Goal: Task Accomplishment & Management: Complete application form

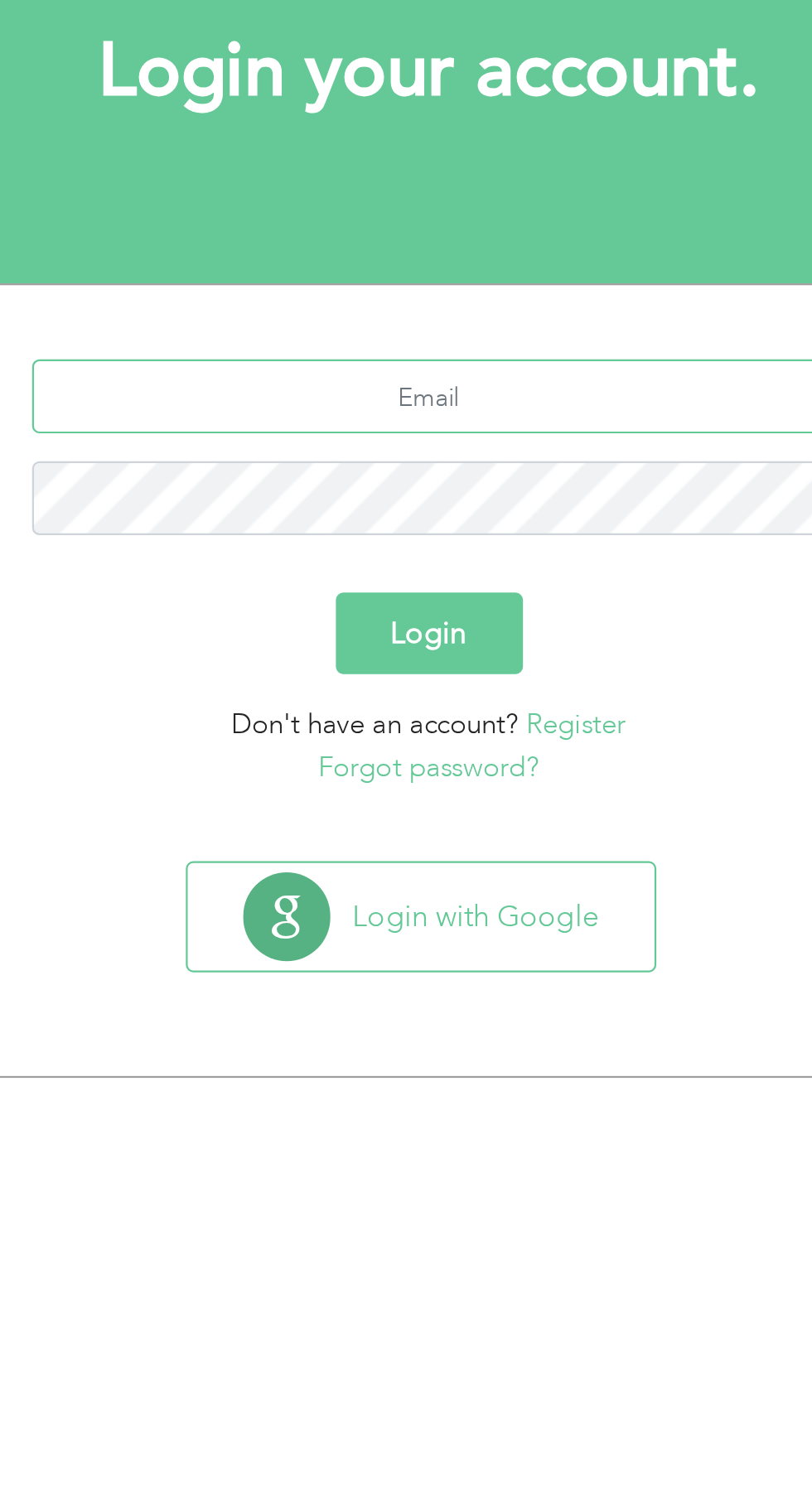
click at [430, 321] on input "text" at bounding box center [407, 324] width 356 height 33
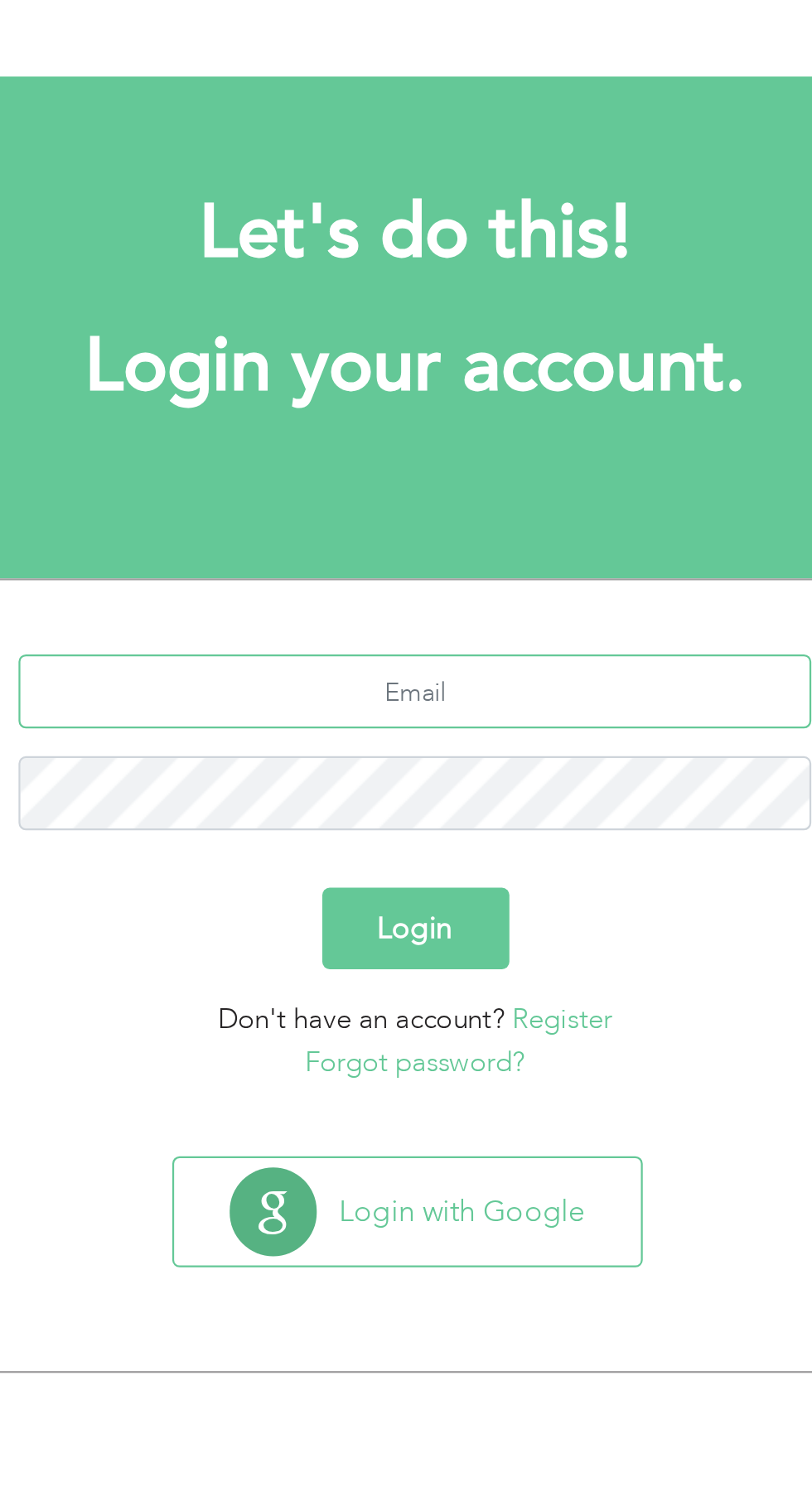
type input "vickykhan7070@gmail.com"
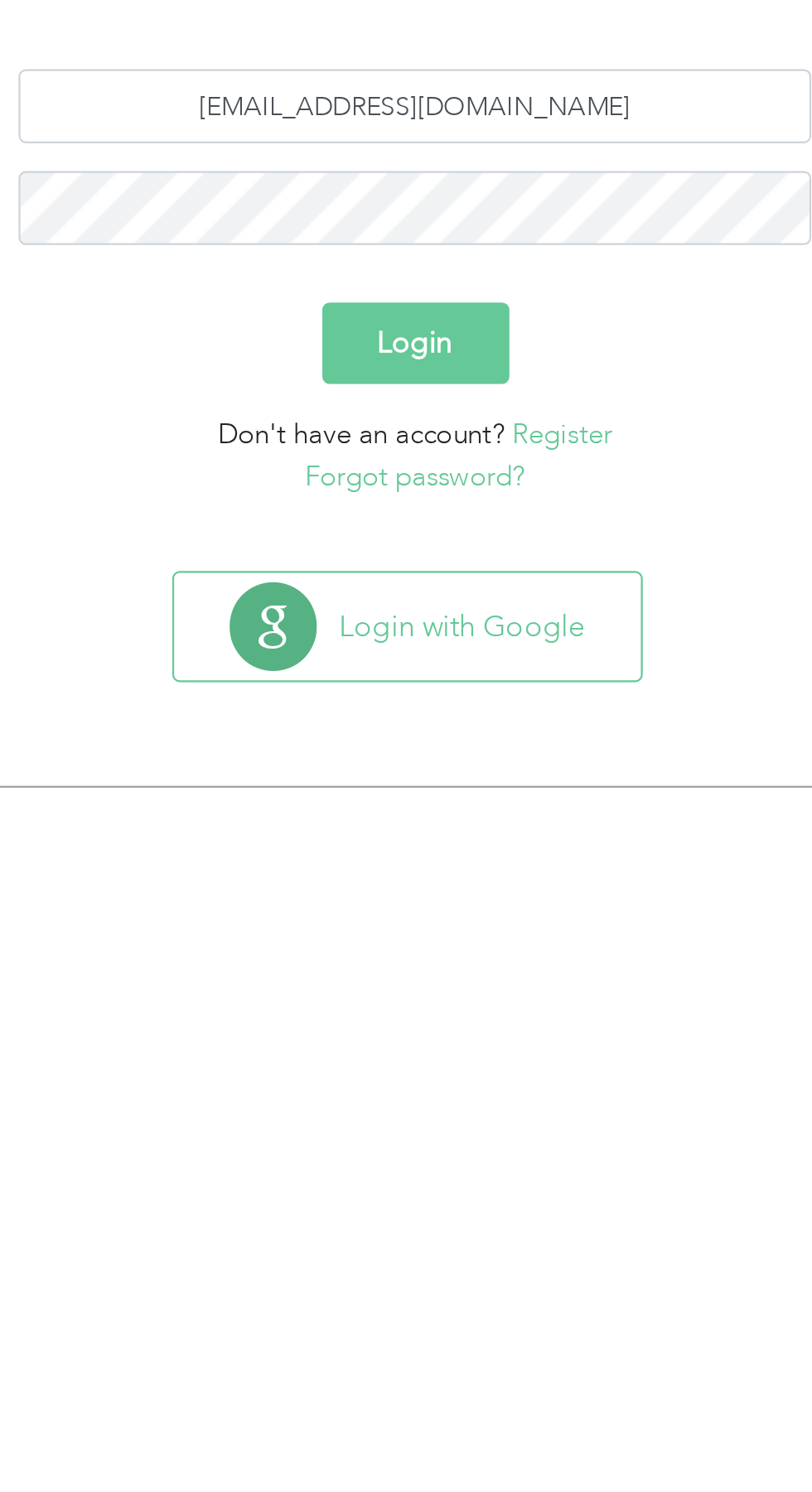
click at [427, 427] on button "Login" at bounding box center [406, 430] width 83 height 37
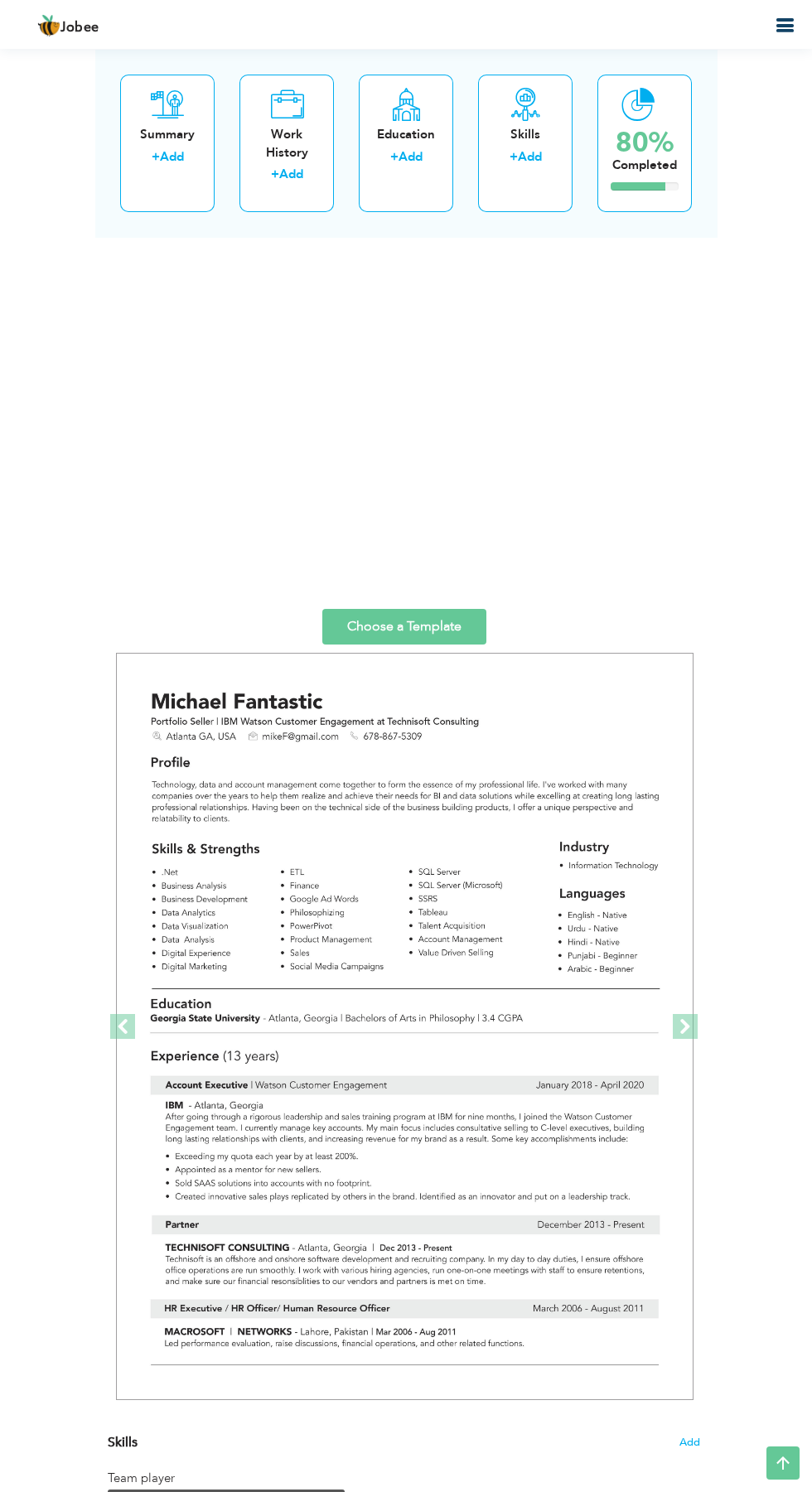
scroll to position [2530, 0]
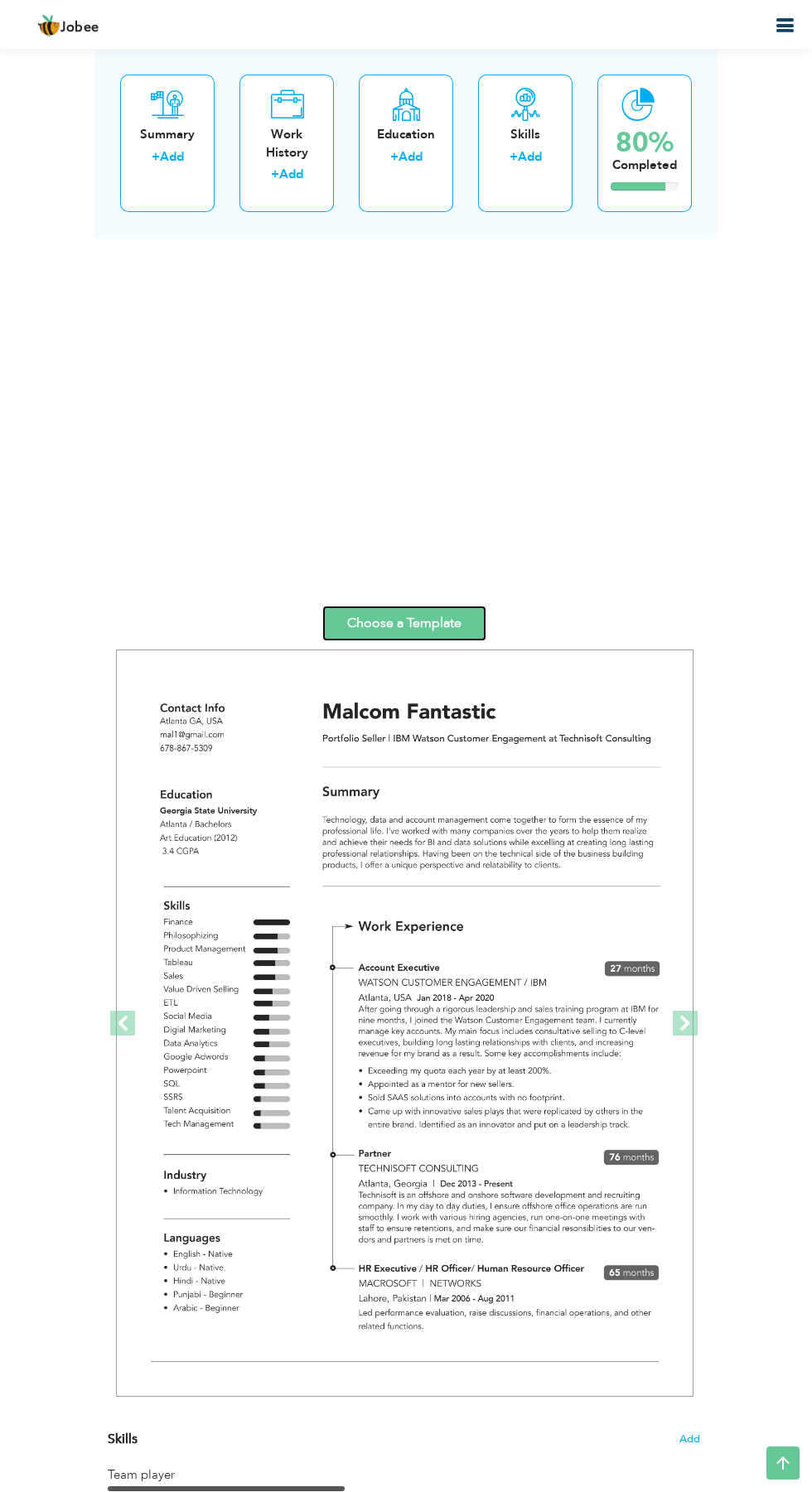
click at [376, 628] on link "Choose a Template" at bounding box center [404, 623] width 164 height 36
